Goal: Information Seeking & Learning: Learn about a topic

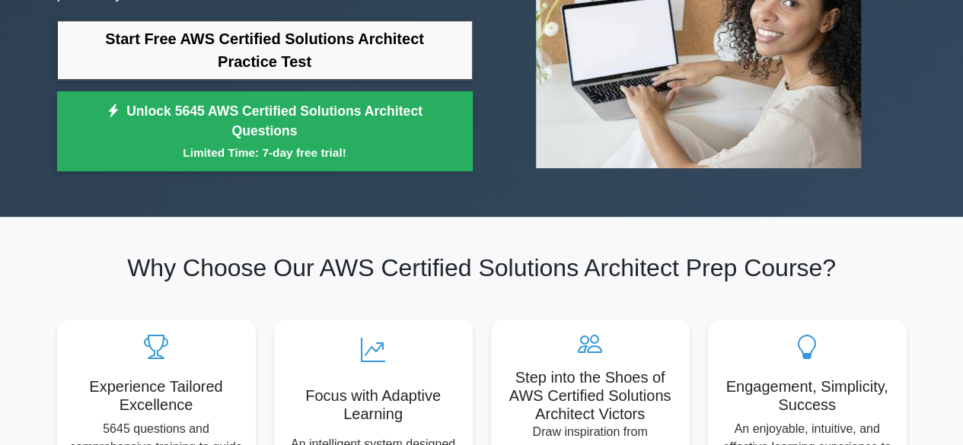
scroll to position [245, 0]
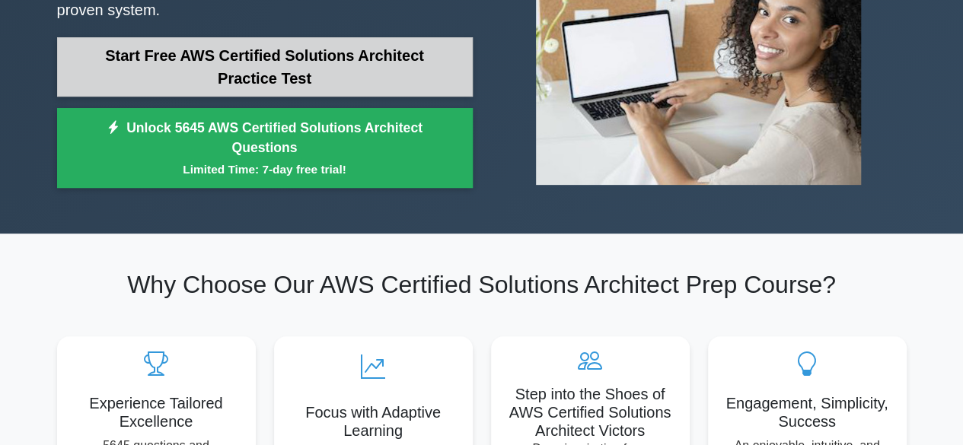
click at [231, 59] on link "Start Free AWS Certified Solutions Architect Practice Test" at bounding box center [264, 66] width 415 height 59
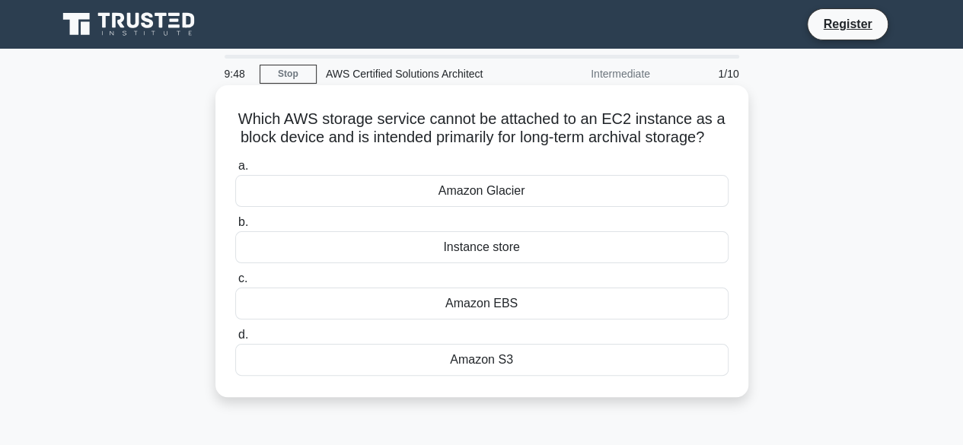
click at [512, 263] on div "Instance store" at bounding box center [481, 247] width 493 height 32
click at [235, 228] on input "b. Instance store" at bounding box center [235, 223] width 0 height 10
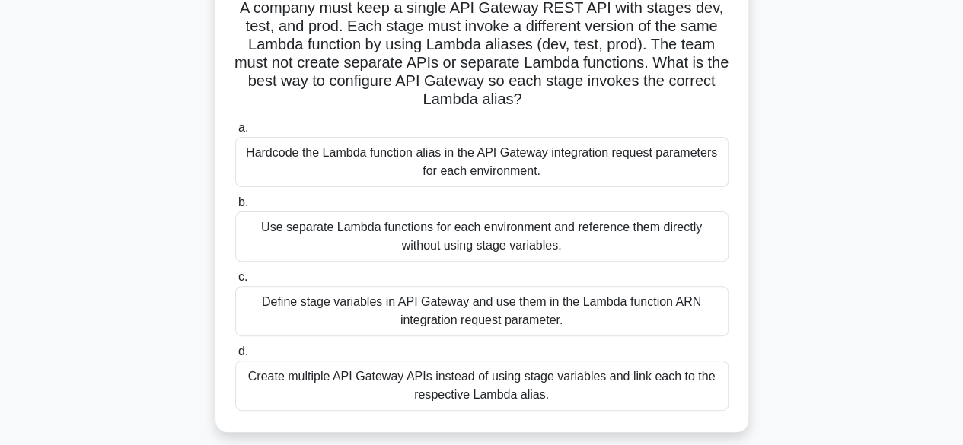
scroll to position [114, 0]
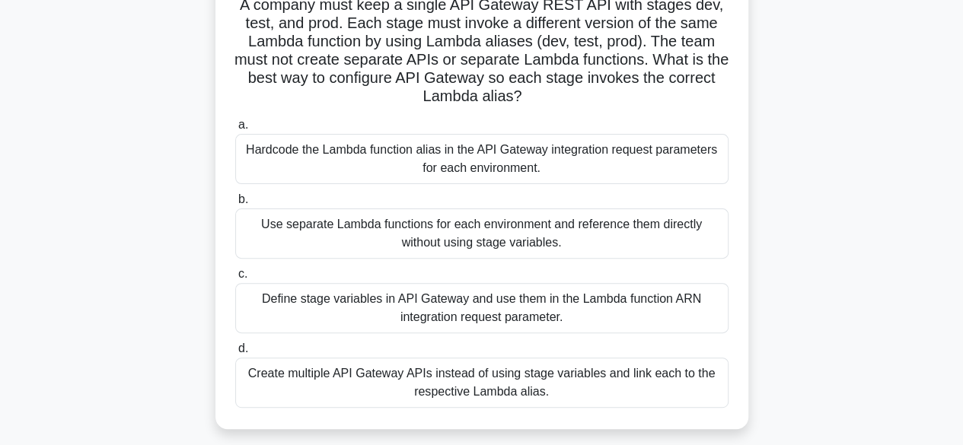
click at [635, 225] on div "Use separate Lambda functions for each environment and reference them directly …" at bounding box center [481, 233] width 493 height 50
click at [235, 205] on input "b. Use separate Lambda functions for each environment and reference them direct…" at bounding box center [235, 200] width 0 height 10
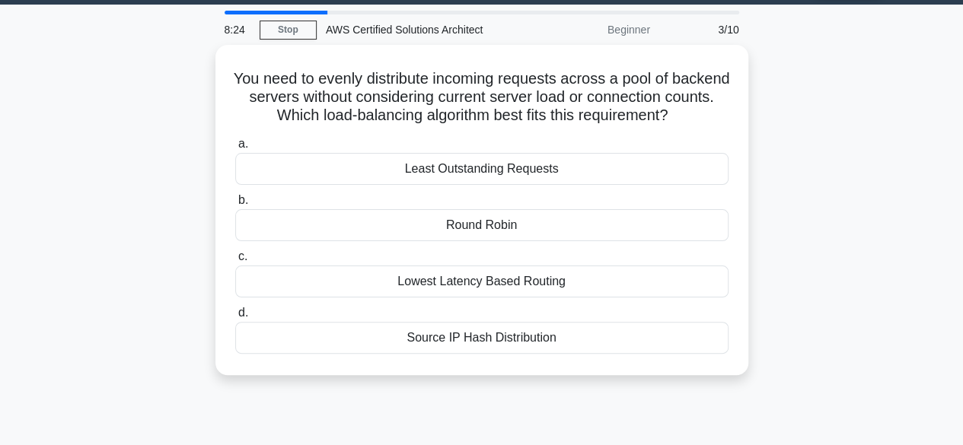
scroll to position [45, 0]
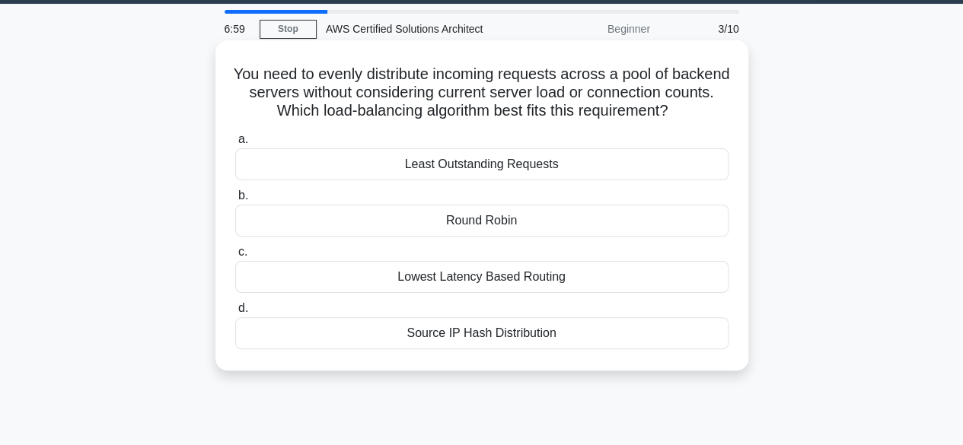
click at [601, 277] on div "Lowest Latency Based Routing" at bounding box center [481, 277] width 493 height 32
click at [235, 257] on input "c. Lowest Latency Based Routing" at bounding box center [235, 252] width 0 height 10
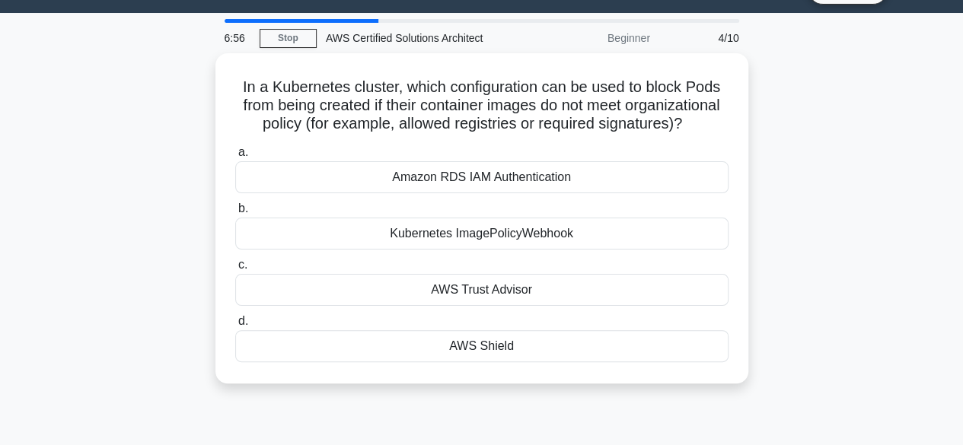
scroll to position [41, 0]
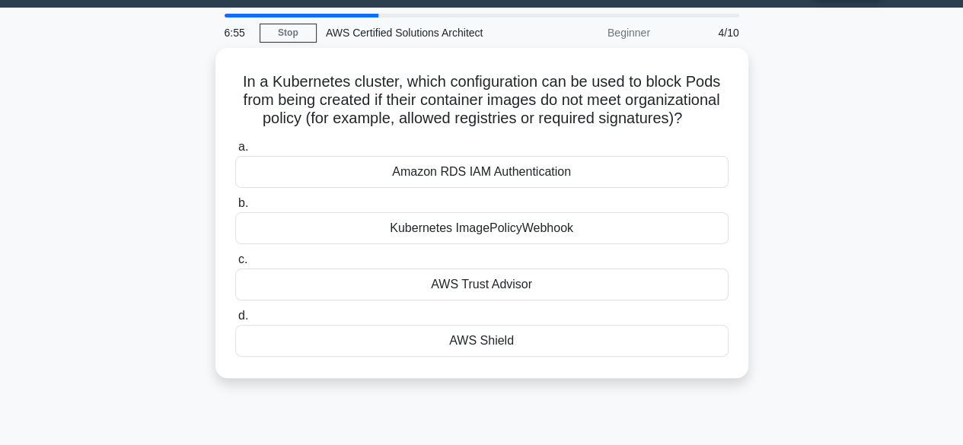
click at [807, 234] on div "In a Kubernetes cluster, which configuration can be used to block Pods from bei…" at bounding box center [481, 222] width 867 height 348
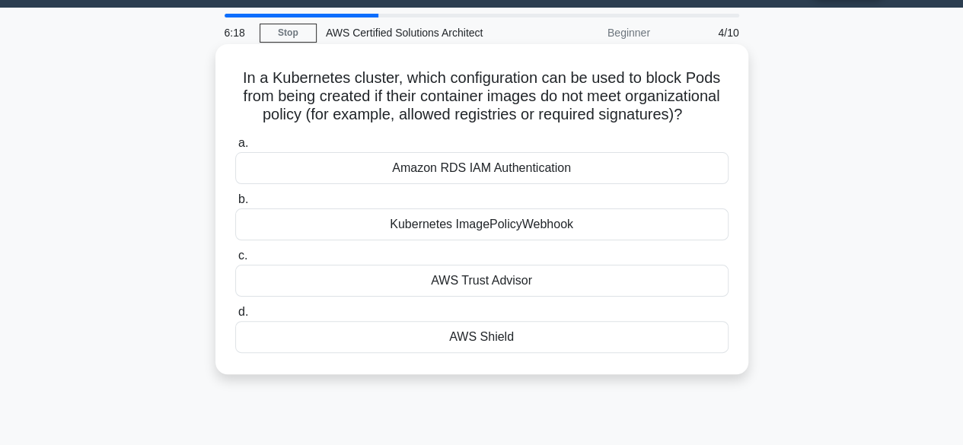
click at [600, 240] on div "Kubernetes ImagePolicyWebhook" at bounding box center [481, 224] width 493 height 32
click at [235, 205] on input "b. Kubernetes ImagePolicyWebhook" at bounding box center [235, 200] width 0 height 10
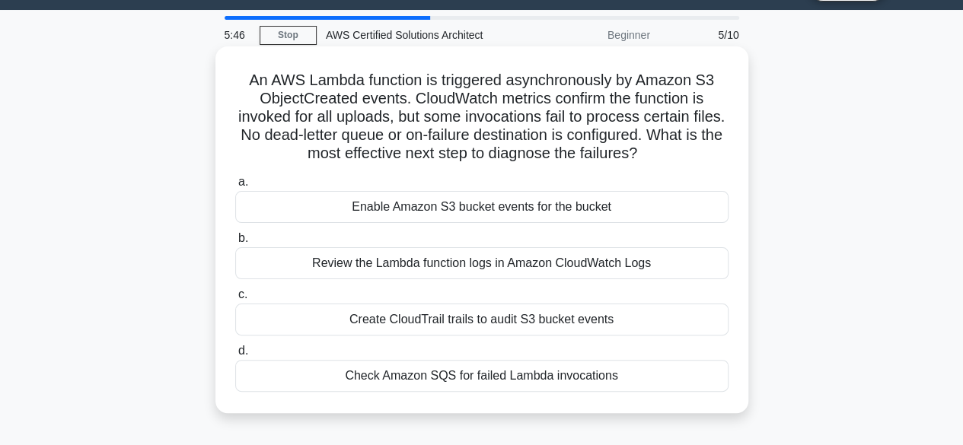
scroll to position [40, 0]
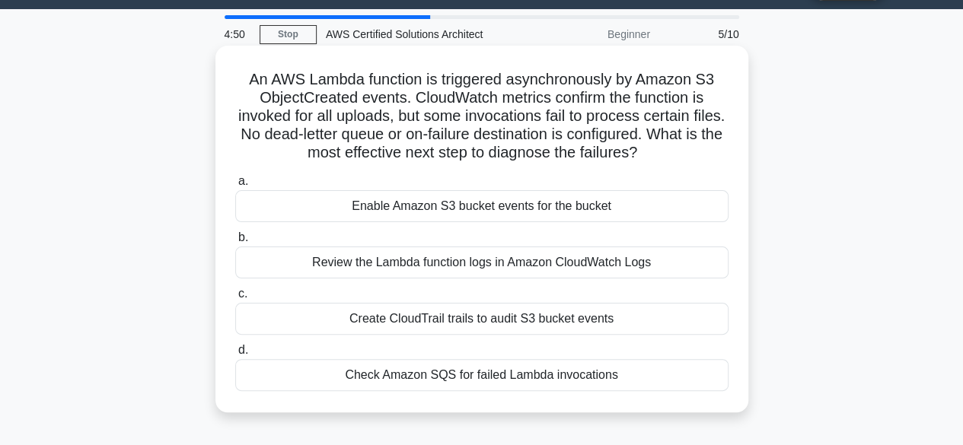
click at [593, 251] on div "Review the Lambda function logs in Amazon CloudWatch Logs" at bounding box center [481, 263] width 493 height 32
click at [235, 243] on input "b. Review the Lambda function logs in Amazon CloudWatch Logs" at bounding box center [235, 238] width 0 height 10
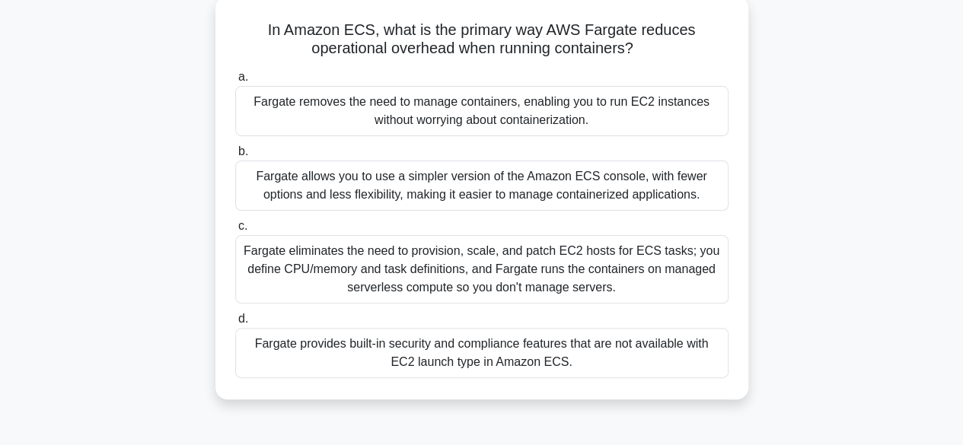
scroll to position [97, 0]
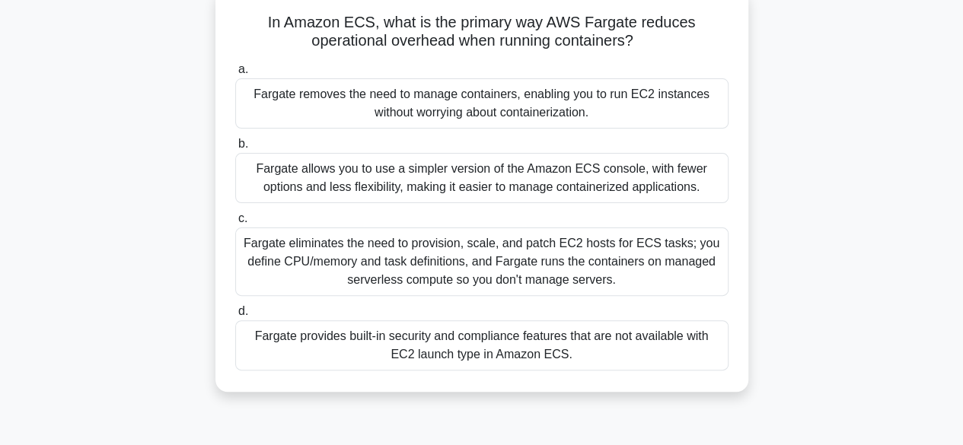
click at [473, 113] on div "Fargate removes the need to manage containers, enabling you to run EC2 instance…" at bounding box center [481, 103] width 493 height 50
click at [235, 75] on input "a. Fargate removes the need to manage containers, enabling you to run EC2 insta…" at bounding box center [235, 70] width 0 height 10
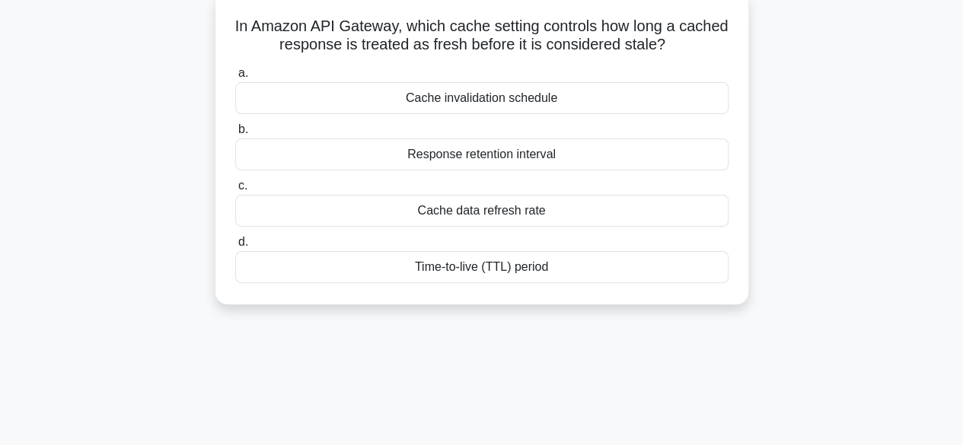
scroll to position [0, 0]
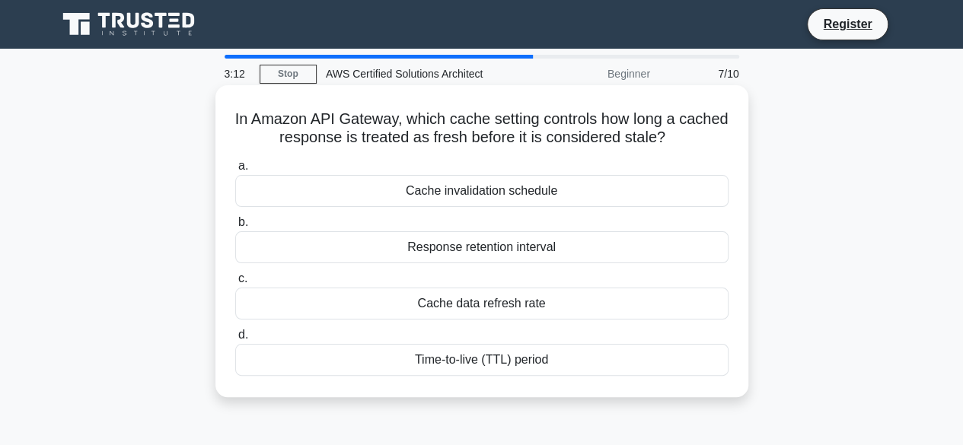
click at [568, 355] on div "Time-to-live (TTL) period" at bounding box center [481, 360] width 493 height 32
click at [235, 340] on input "d. Time-to-live (TTL) period" at bounding box center [235, 335] width 0 height 10
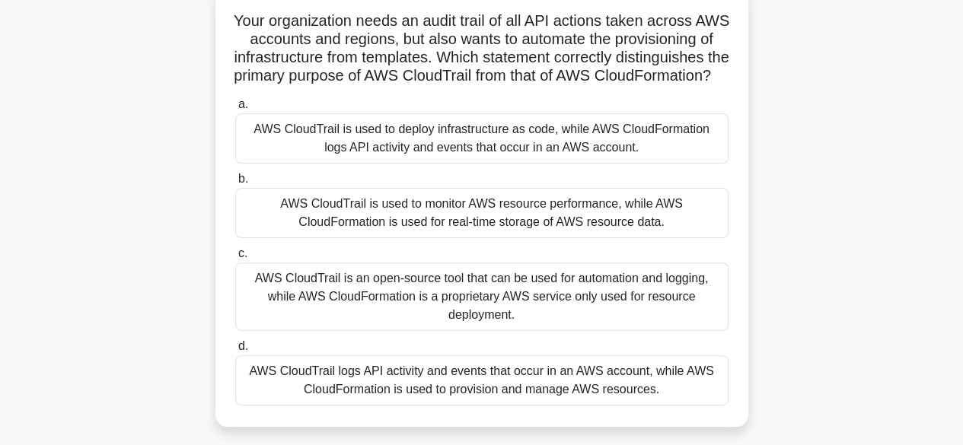
scroll to position [103, 0]
click at [858, 174] on div "Your organization needs an audit trail of all API actions taken across AWS acco…" at bounding box center [481, 215] width 867 height 458
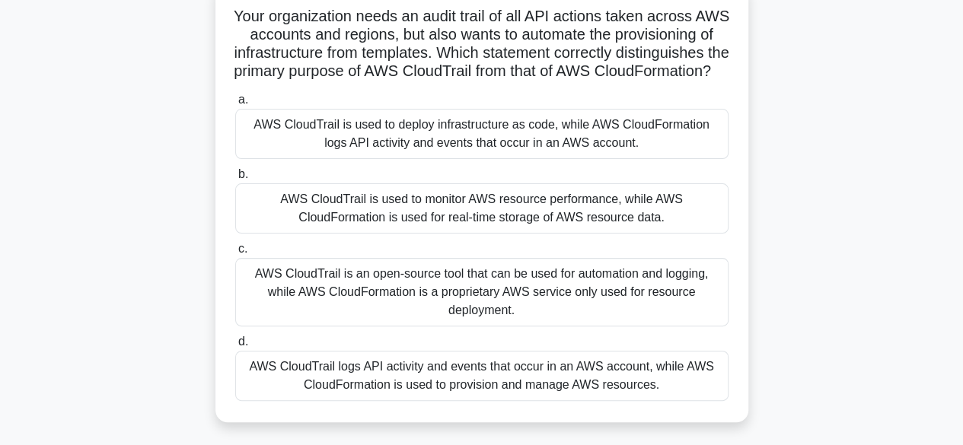
click at [601, 381] on div "AWS CloudTrail logs API activity and events that occur in an AWS account, while…" at bounding box center [481, 376] width 493 height 50
click at [235, 347] on input "d. AWS CloudTrail logs API activity and events that occur in an AWS account, wh…" at bounding box center [235, 342] width 0 height 10
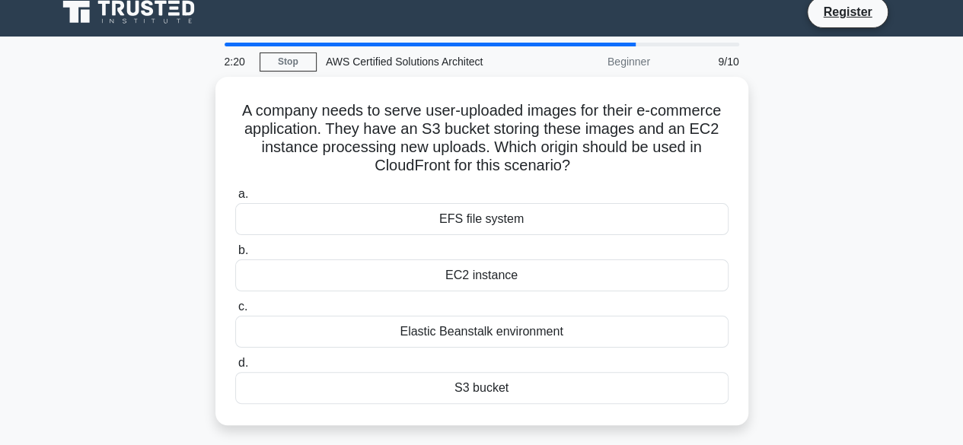
scroll to position [13, 0]
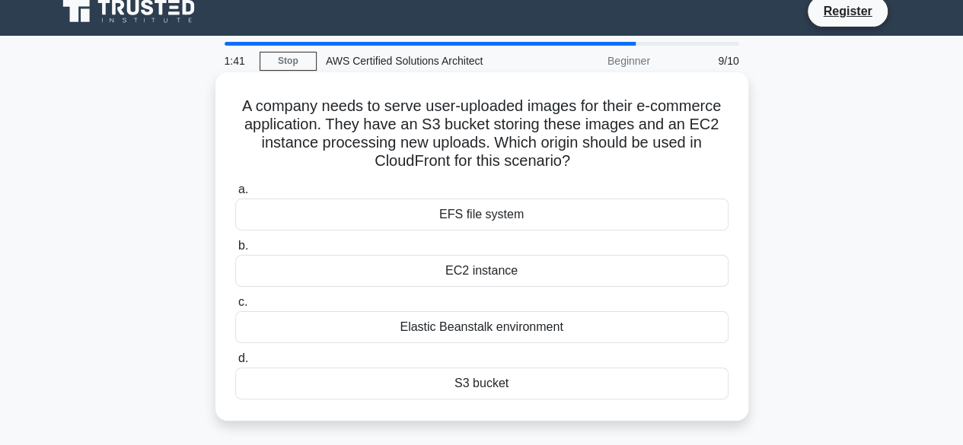
click at [546, 211] on div "EFS file system" at bounding box center [481, 215] width 493 height 32
click at [235, 195] on input "a. EFS file system" at bounding box center [235, 190] width 0 height 10
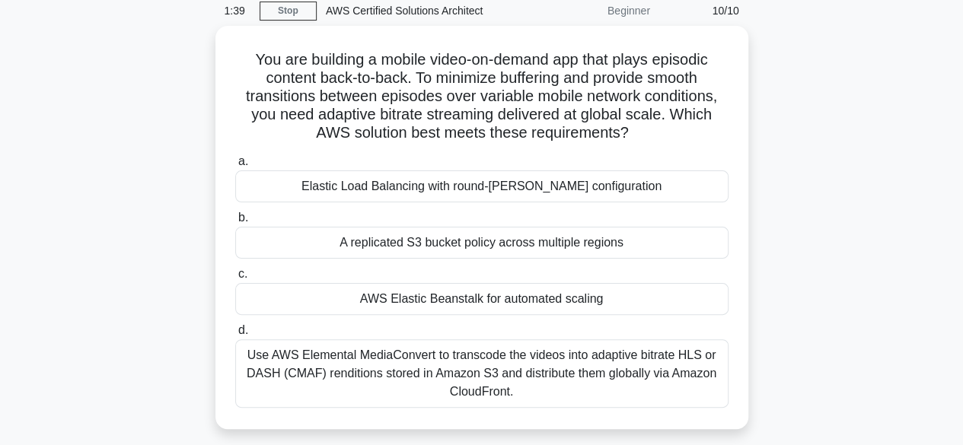
scroll to position [65, 0]
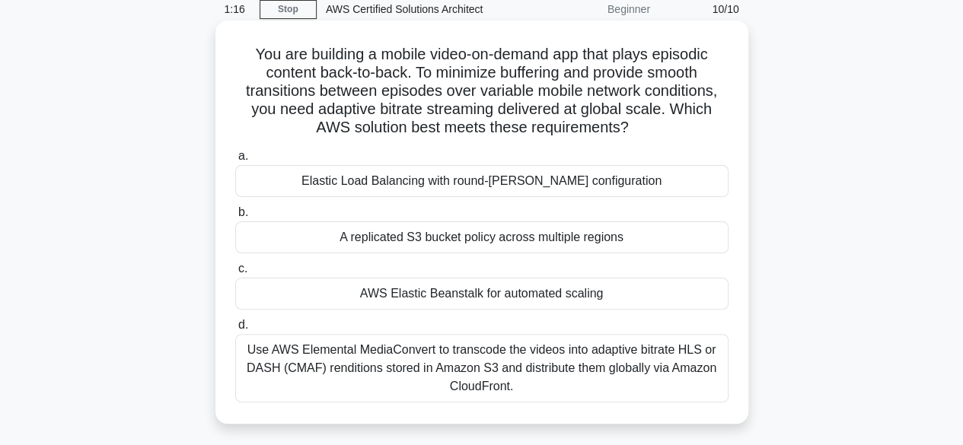
click at [543, 293] on div "AWS Elastic Beanstalk for automated scaling" at bounding box center [481, 294] width 493 height 32
click at [235, 274] on input "c. AWS Elastic Beanstalk for automated scaling" at bounding box center [235, 269] width 0 height 10
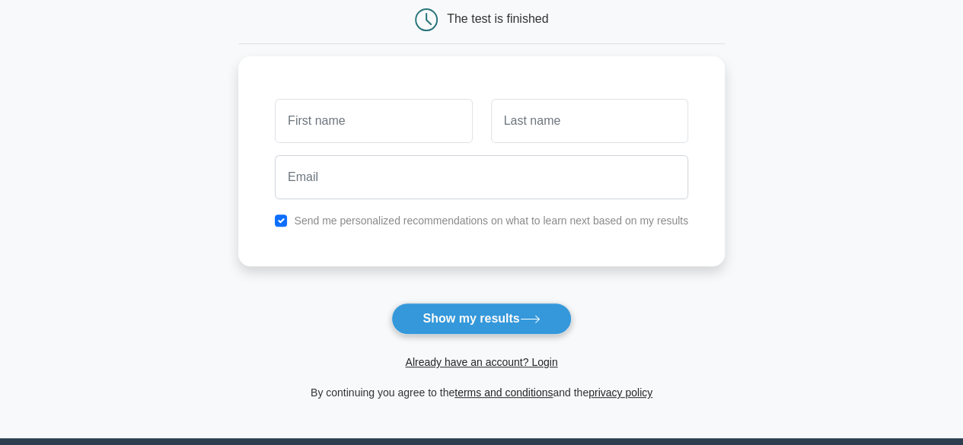
scroll to position [159, 0]
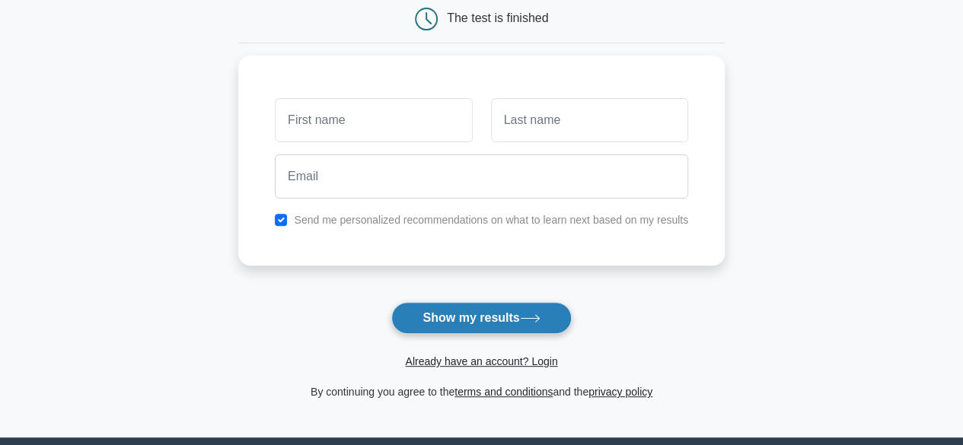
click at [463, 317] on button "Show my results" at bounding box center [481, 318] width 180 height 32
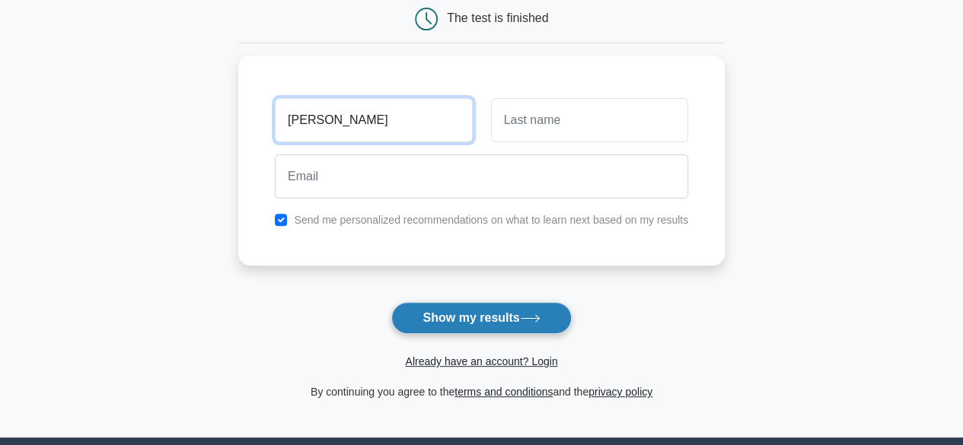
type input "Jeeva"
click at [510, 310] on button "Show my results" at bounding box center [481, 318] width 180 height 32
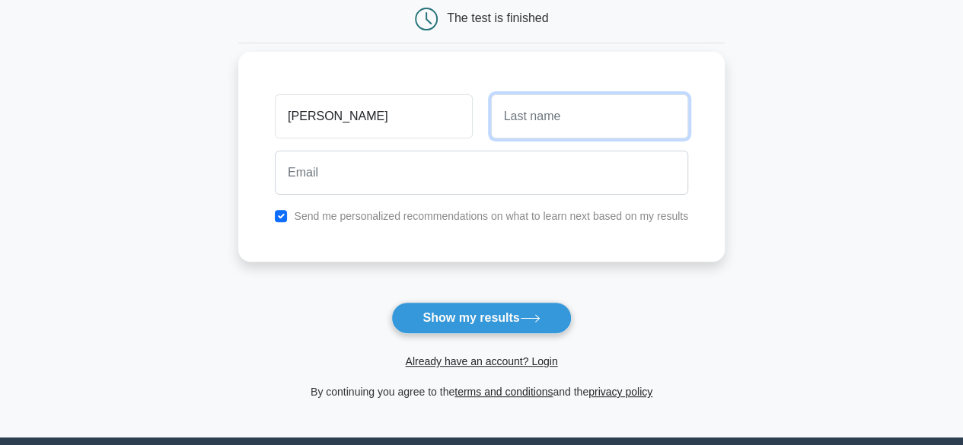
click at [616, 100] on input "text" at bounding box center [589, 116] width 197 height 44
type input "K"
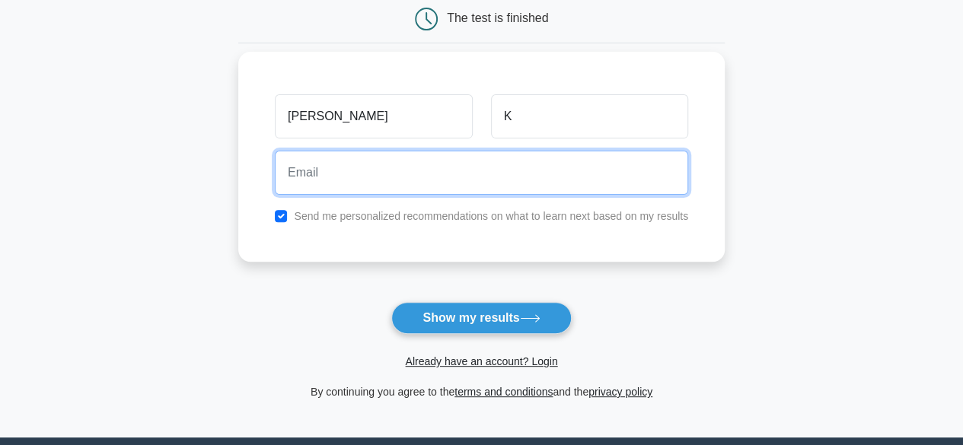
click at [548, 180] on input "email" at bounding box center [481, 173] width 413 height 44
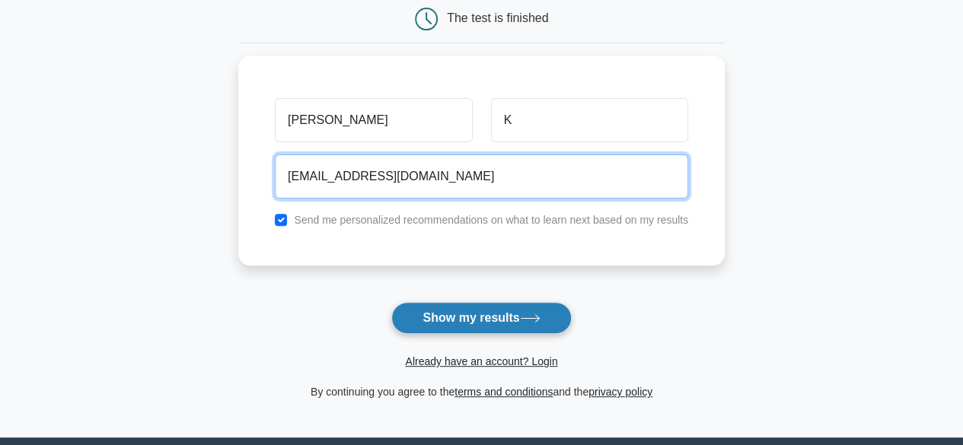
type input "kjiva64@gmail.com"
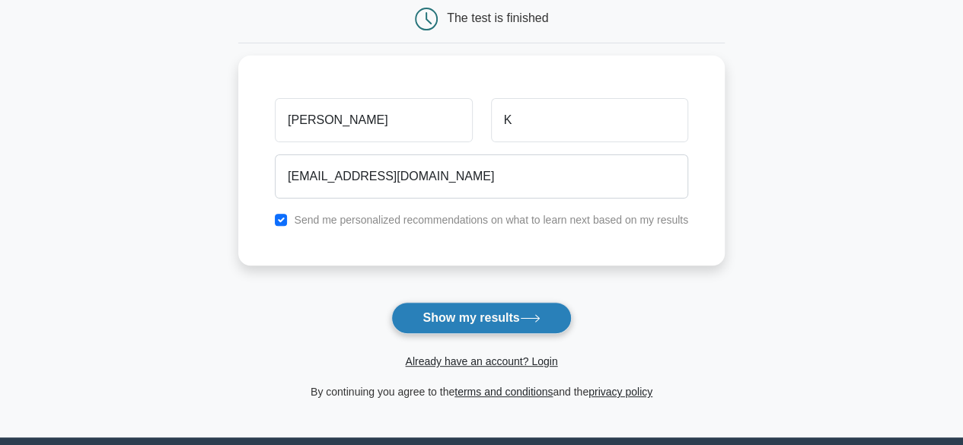
click at [501, 323] on button "Show my results" at bounding box center [481, 318] width 180 height 32
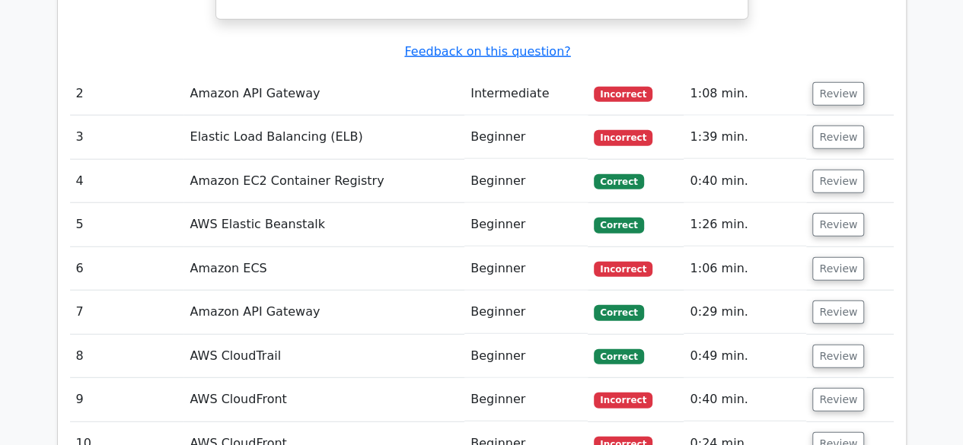
scroll to position [1910, 0]
